Goal: Information Seeking & Learning: Understand process/instructions

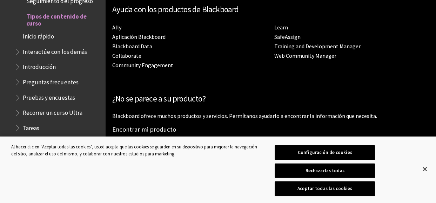
scroll to position [1714, 0]
click at [32, 126] on span "Tareas" at bounding box center [31, 126] width 16 height 9
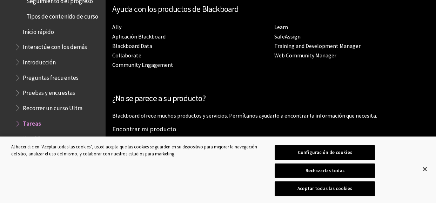
click at [31, 126] on span "Tareas" at bounding box center [32, 122] width 18 height 9
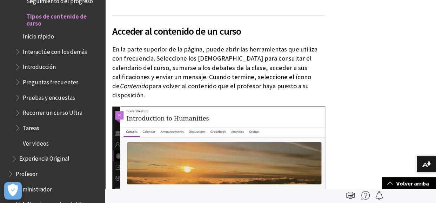
scroll to position [369, 0]
